Goal: Navigation & Orientation: Find specific page/section

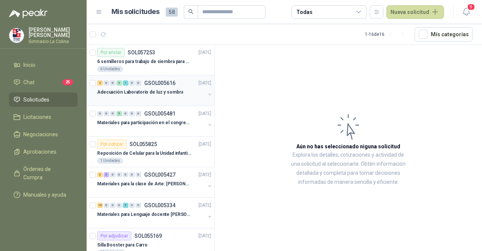
click at [171, 91] on p "Adecuación Laboratorio de luz y sombra" at bounding box center [140, 92] width 86 height 7
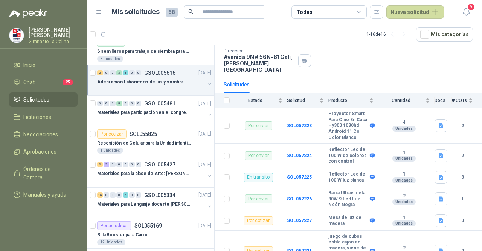
scroll to position [96, 0]
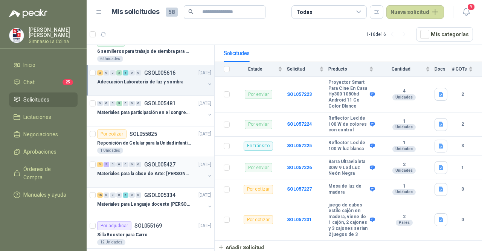
click at [167, 169] on div "Materiales para la clase de Arte: [PERSON_NAME]" at bounding box center [151, 173] width 108 height 9
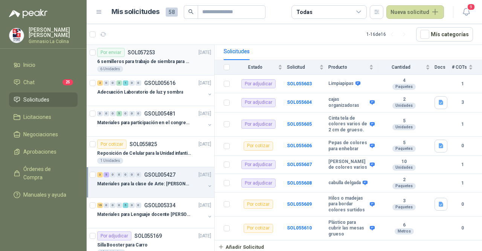
click at [153, 67] on div "6 Unidades" at bounding box center [154, 69] width 114 height 6
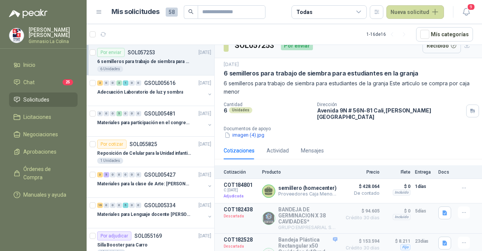
scroll to position [8, 0]
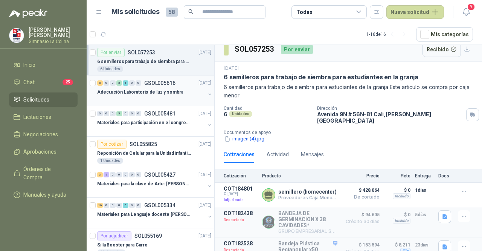
click at [153, 93] on p "Adecuación Laboratorio de luz y sombra" at bounding box center [140, 92] width 86 height 7
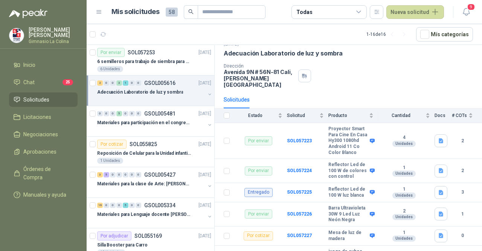
scroll to position [31, 0]
click at [170, 61] on p "6 semilleros para trabajo de siembra para estudiantes en la granja" at bounding box center [144, 61] width 94 height 7
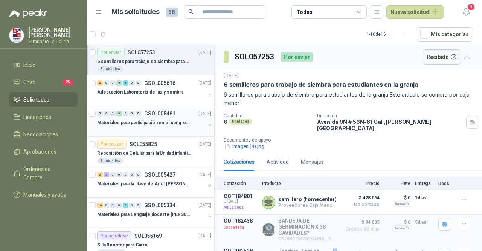
click at [154, 122] on p "Materiales para participación en el congreso, UI" at bounding box center [144, 122] width 94 height 7
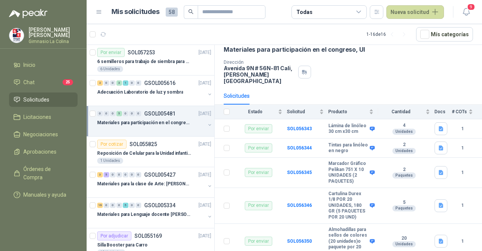
scroll to position [41, 0]
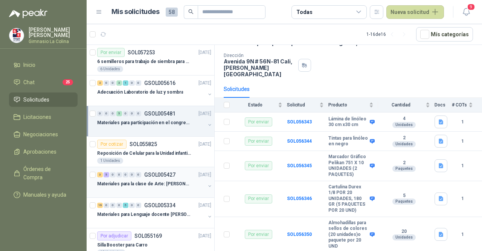
click at [159, 183] on p "Materiales para la clase de Arte: [PERSON_NAME]" at bounding box center [144, 183] width 94 height 7
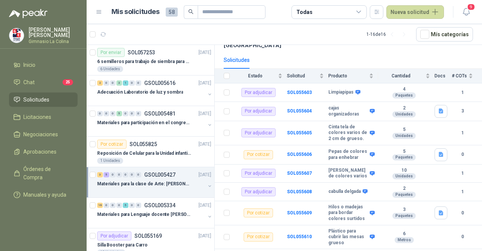
scroll to position [81, 0]
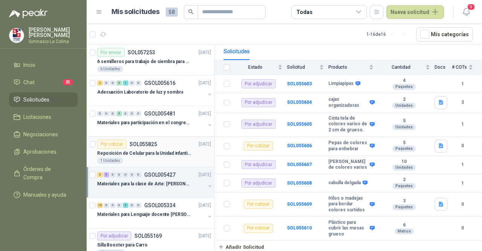
click at [152, 150] on p "Reposición de Celular para la Unidad infantil (con forro, y vidrio protector)" at bounding box center [144, 153] width 94 height 7
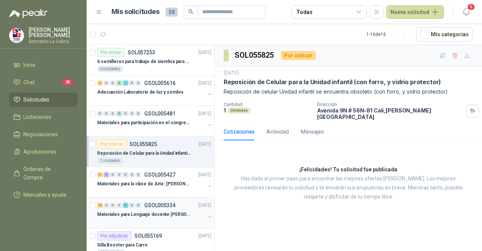
click at [151, 219] on div at bounding box center [151, 222] width 108 height 6
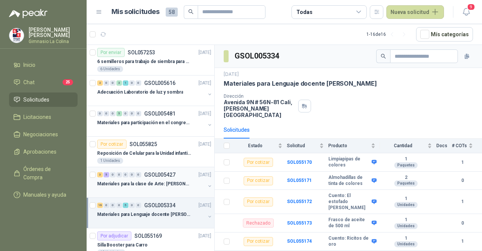
click at [164, 191] on div at bounding box center [151, 191] width 108 height 6
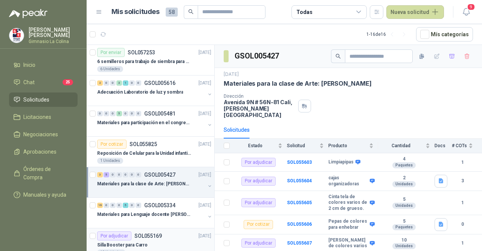
click at [141, 234] on p "SOL055169" at bounding box center [149, 235] width 28 height 5
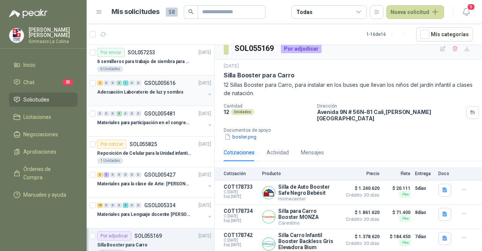
click at [154, 101] on div at bounding box center [151, 99] width 108 height 6
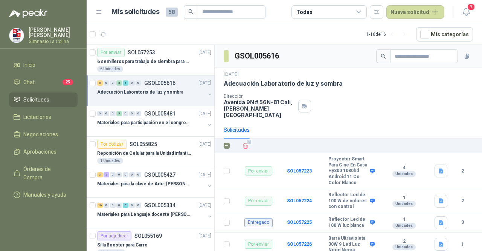
click at [409, 112] on div "[DATE] Adecuación Laboratorio de luz y sombra Dirección [STREET_ADDRESS][PERSON…" at bounding box center [349, 94] width 268 height 53
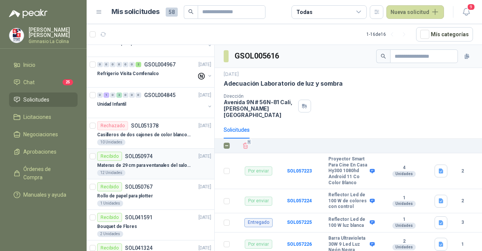
scroll to position [288, 0]
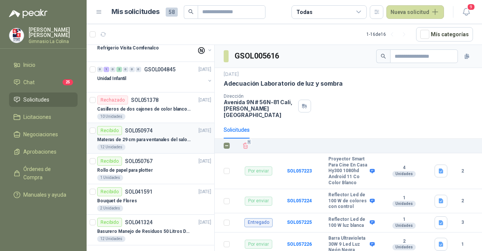
click at [158, 136] on p "Materas de 29 cm para ventanales del salon de lenguaje y coordinación" at bounding box center [144, 139] width 94 height 7
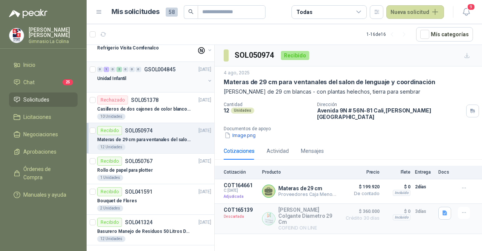
click at [156, 79] on div "Unidad Infantil" at bounding box center [151, 78] width 108 height 9
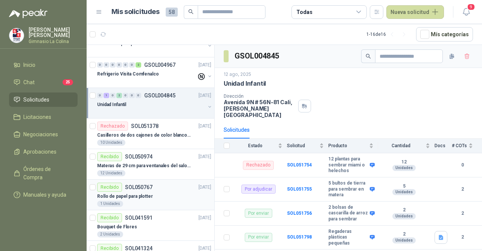
scroll to position [251, 0]
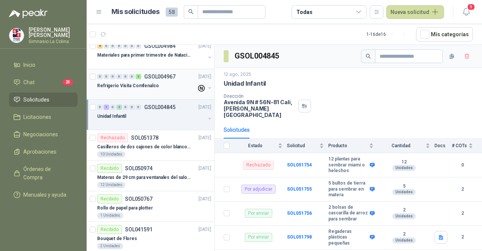
click at [155, 90] on div at bounding box center [146, 93] width 99 height 6
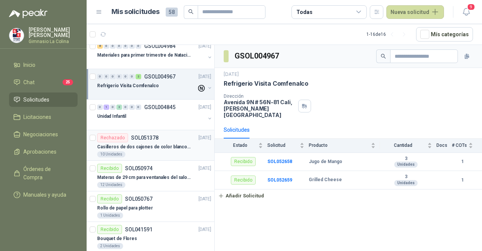
scroll to position [213, 0]
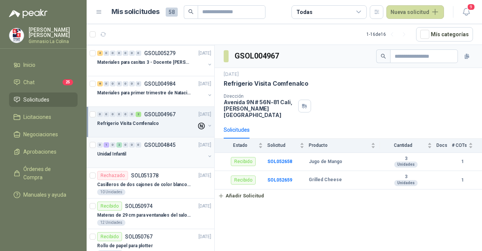
click at [139, 151] on div "Unidad Infantil" at bounding box center [151, 153] width 108 height 9
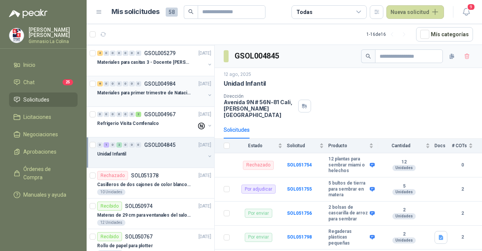
click at [158, 93] on p "Materiales para primer trimestre de Natación" at bounding box center [144, 92] width 94 height 7
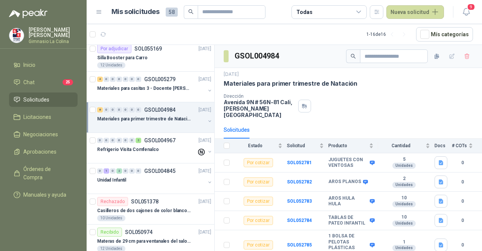
scroll to position [175, 0]
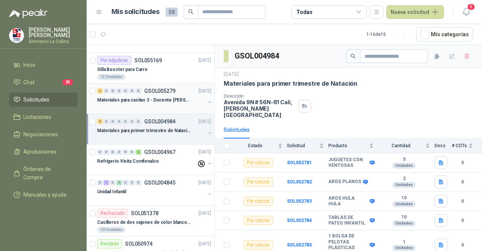
click at [155, 97] on p "Materiales para casitas 3 - Docente [PERSON_NAME]" at bounding box center [144, 99] width 94 height 7
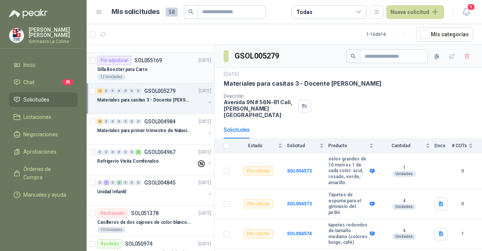
click at [153, 74] on div "12 Unidades" at bounding box center [154, 77] width 114 height 6
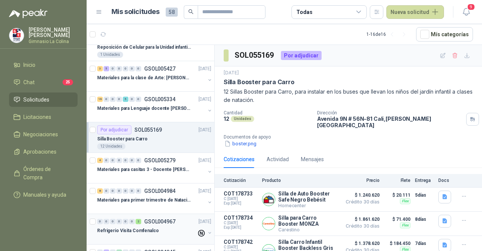
scroll to position [100, 0]
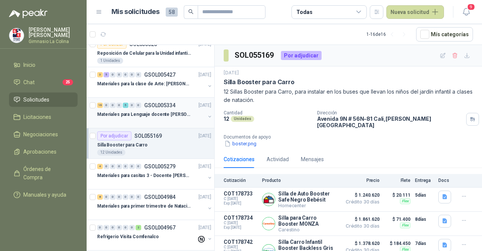
click at [150, 116] on p "Materiales para Lenguaje docente [PERSON_NAME]" at bounding box center [144, 114] width 94 height 7
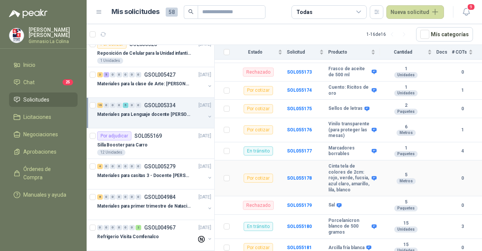
scroll to position [188, 0]
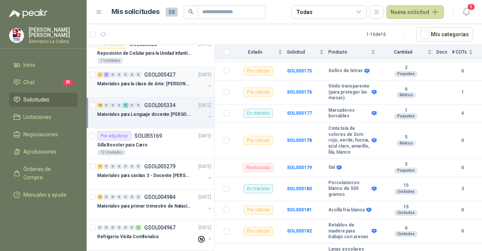
click at [158, 86] on div "Materiales para la clase de Arte: [PERSON_NAME]" at bounding box center [151, 83] width 108 height 9
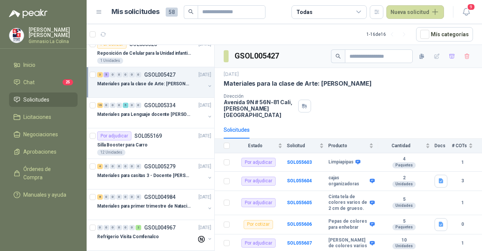
scroll to position [62, 0]
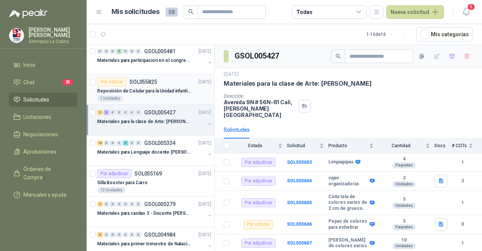
click at [152, 93] on p "Reposición de Celular para la Unidad infantil (con forro, y vidrio protector)" at bounding box center [144, 90] width 94 height 7
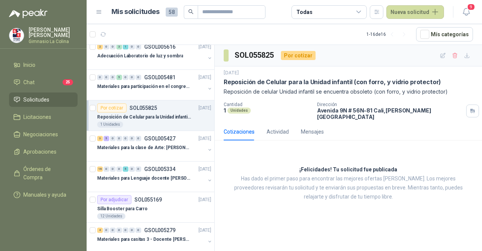
scroll to position [24, 0]
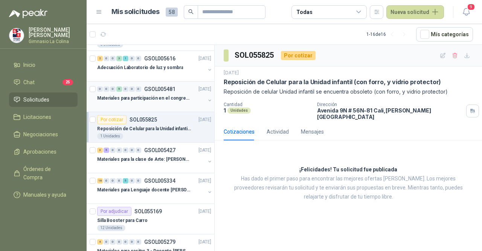
click at [161, 98] on p "Materiales para participación en el congreso, UI" at bounding box center [144, 98] width 94 height 7
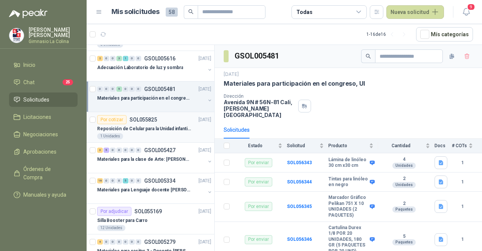
click at [160, 122] on div "Por cotizar SOL055825 [DATE]" at bounding box center [154, 119] width 114 height 9
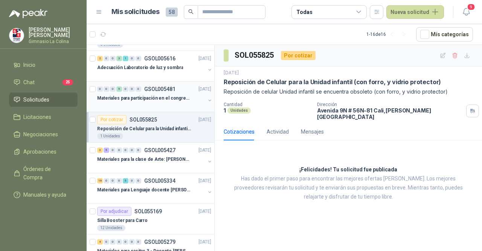
click at [168, 104] on div at bounding box center [151, 106] width 108 height 6
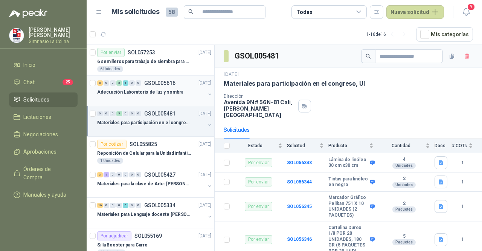
click at [162, 99] on div at bounding box center [151, 99] width 108 height 6
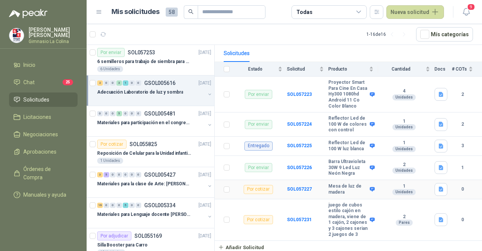
scroll to position [21, 0]
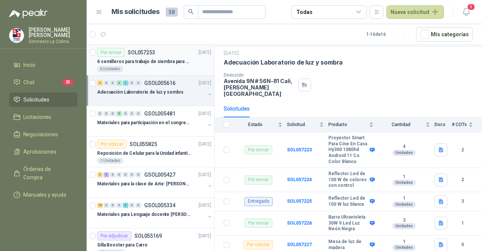
click at [155, 62] on p "6 semilleros para trabajo de siembra para estudiantes en la granja" at bounding box center [144, 61] width 94 height 7
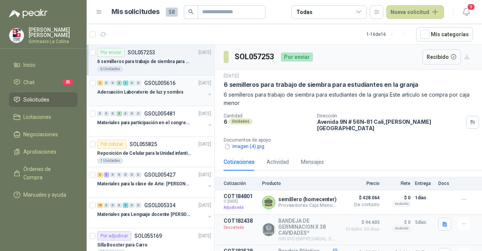
click at [158, 98] on div at bounding box center [151, 99] width 108 height 6
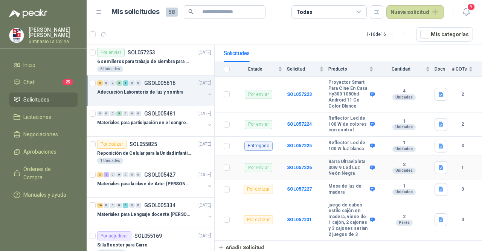
scroll to position [21, 0]
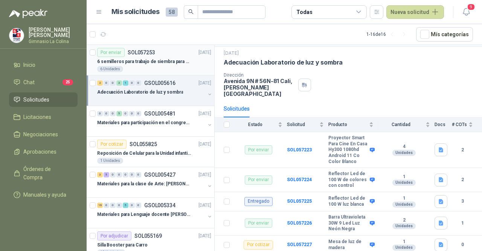
click at [163, 58] on p "6 semilleros para trabajo de siembra para estudiantes en la granja" at bounding box center [144, 61] width 94 height 7
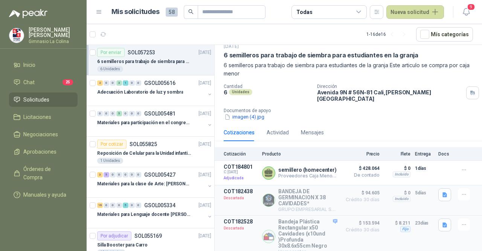
scroll to position [38, 0]
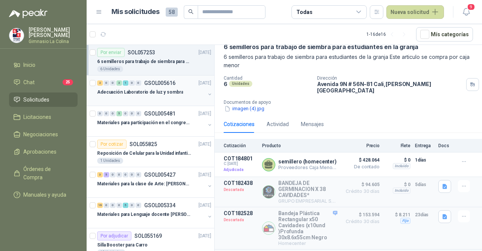
click at [166, 93] on p "Adecuación Laboratorio de luz y sombra" at bounding box center [140, 92] width 86 height 7
